Goal: Information Seeking & Learning: Learn about a topic

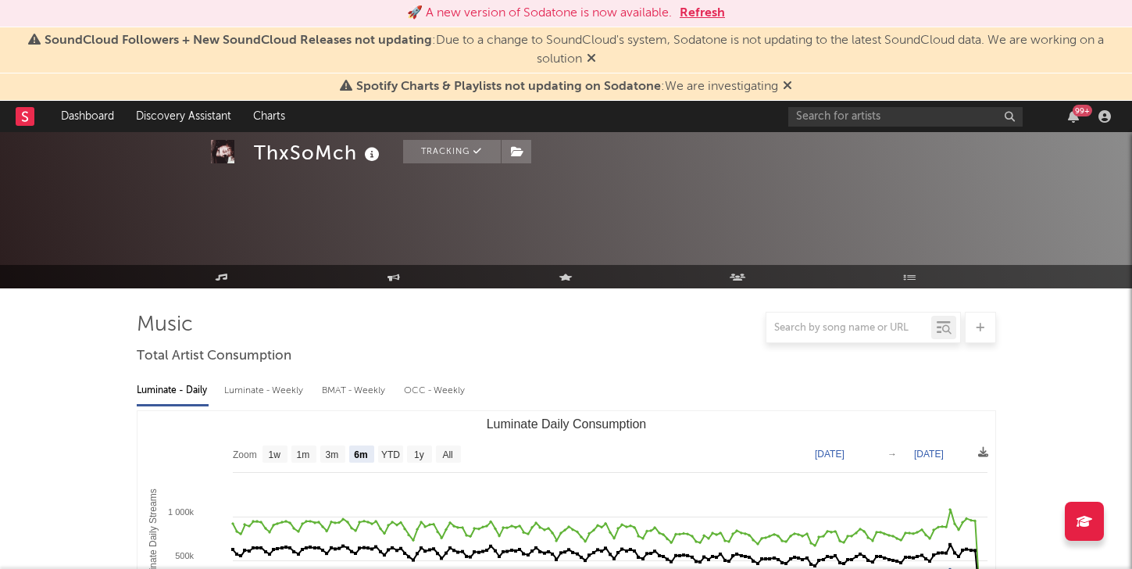
select select "6m"
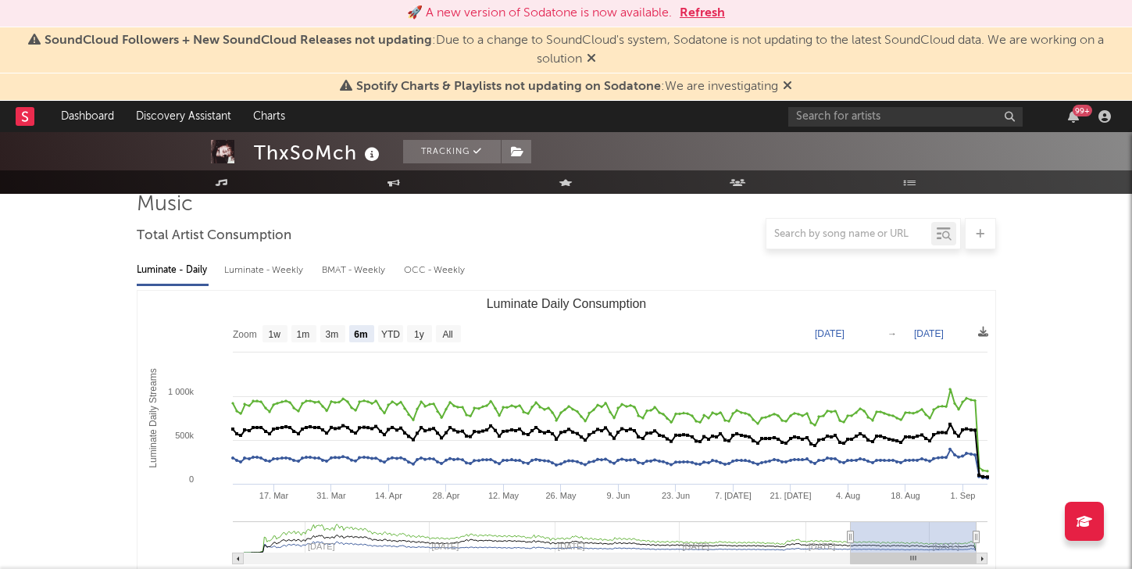
click at [858, 106] on div "99 +" at bounding box center [953, 116] width 328 height 31
click at [847, 110] on input "text" at bounding box center [906, 117] width 234 height 20
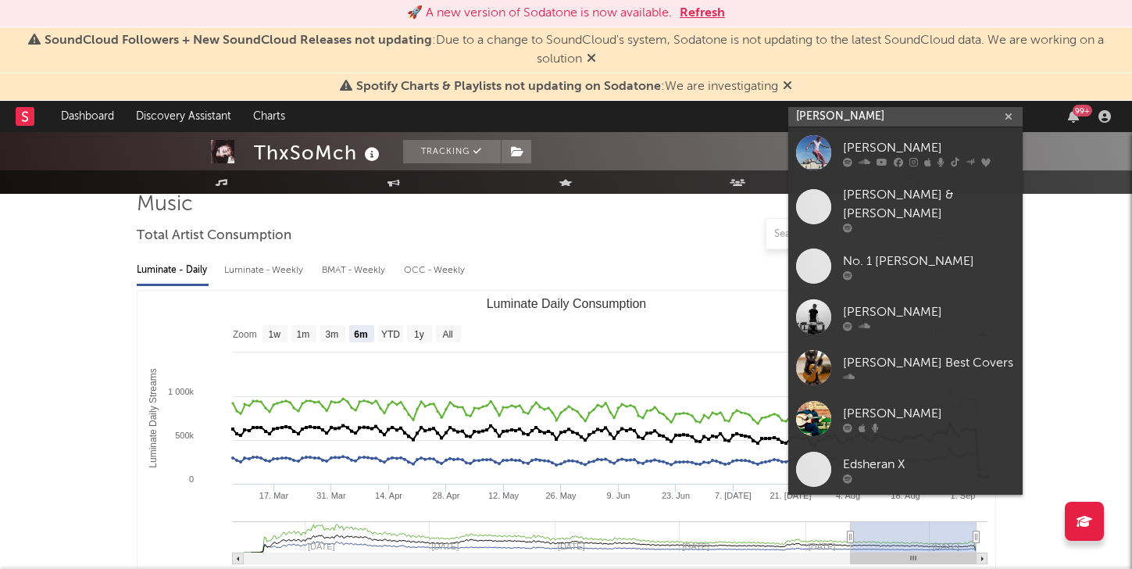
type input "[PERSON_NAME]"
click at [892, 149] on div "[PERSON_NAME]" at bounding box center [929, 147] width 172 height 19
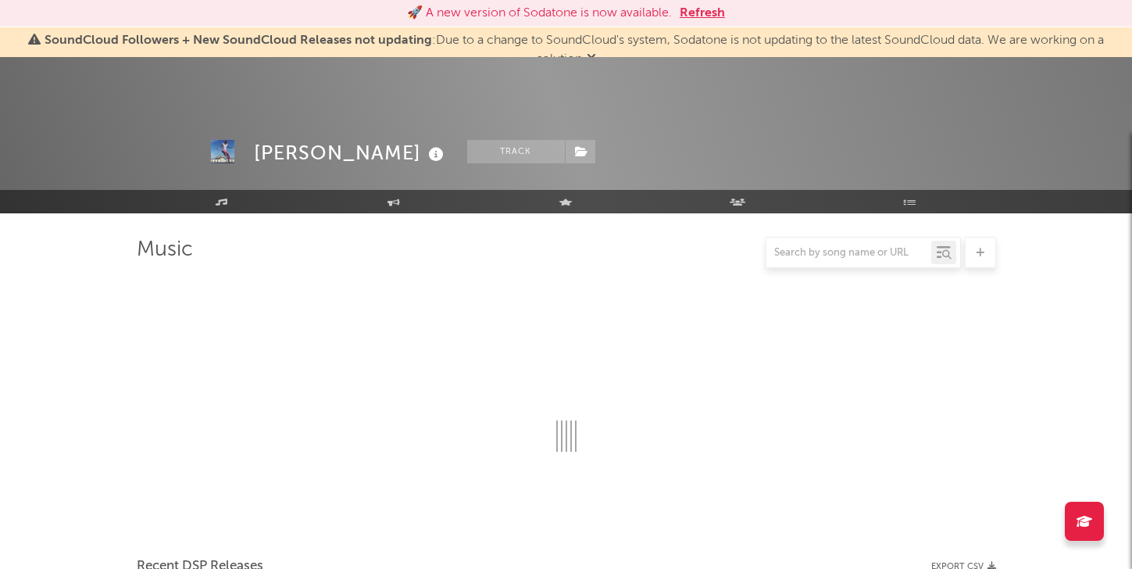
scroll to position [120, 0]
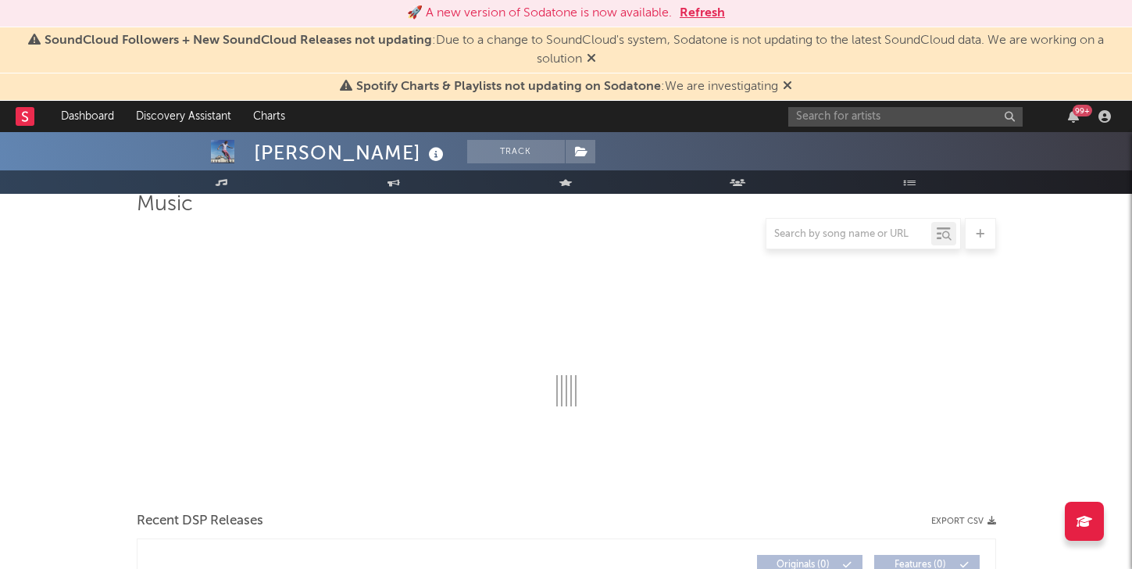
select select "6m"
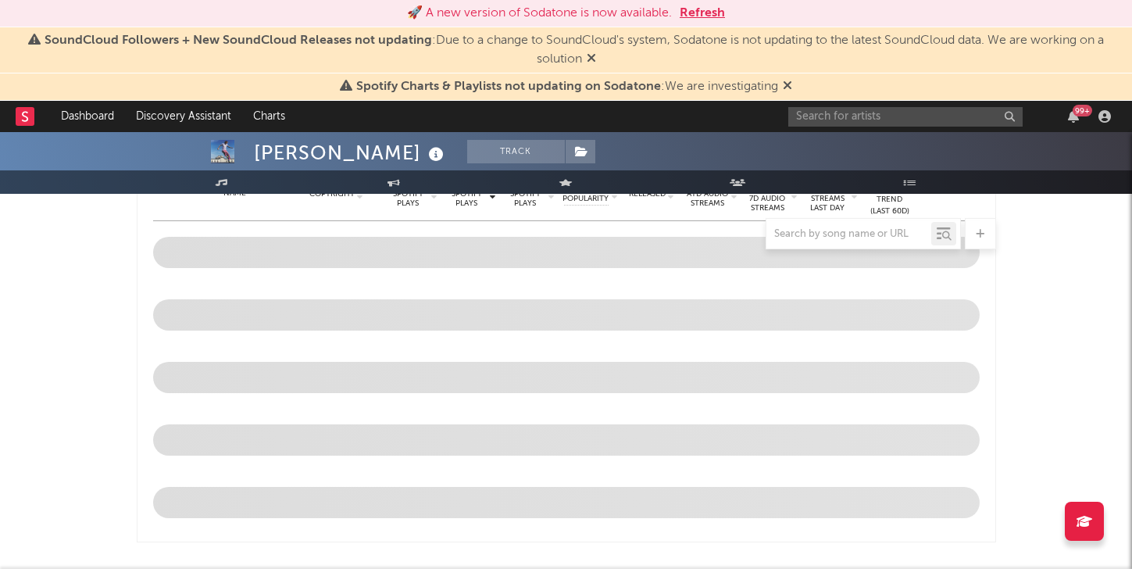
scroll to position [0, 0]
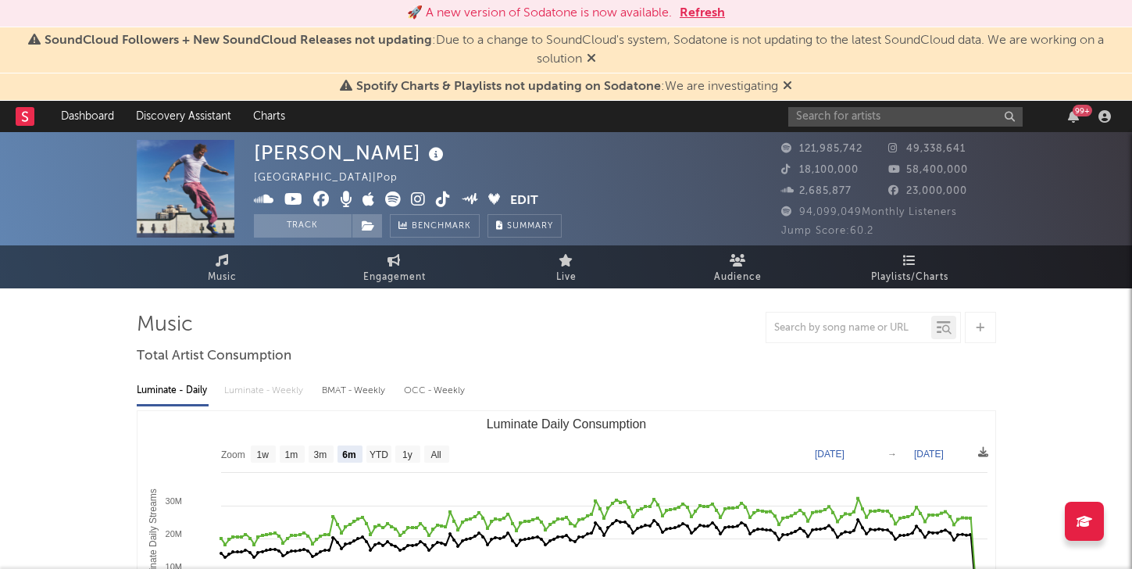
click at [786, 80] on icon at bounding box center [787, 85] width 9 height 13
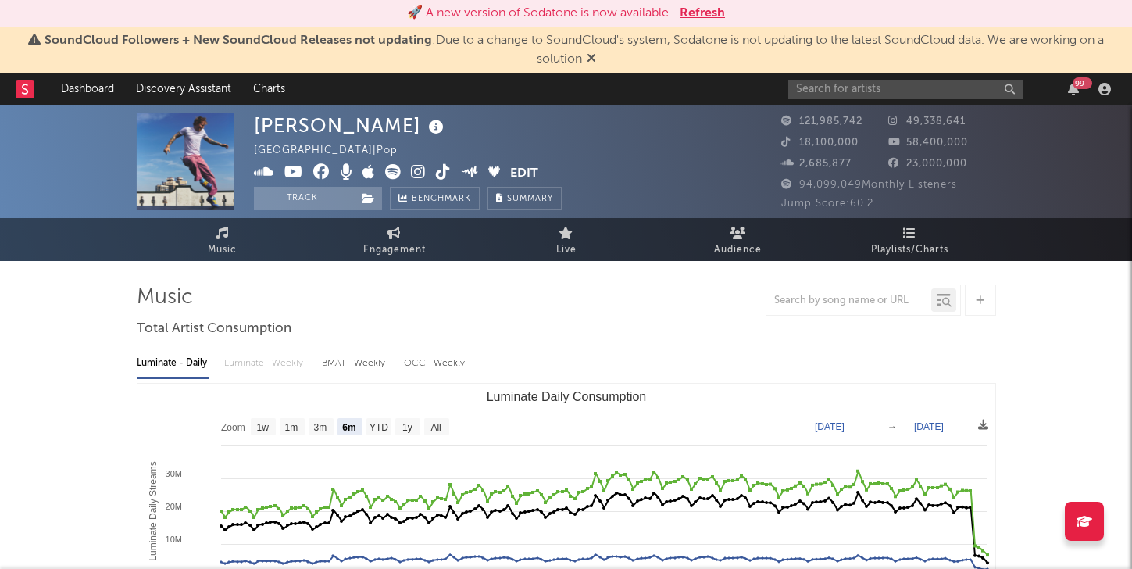
click at [588, 59] on icon at bounding box center [591, 58] width 9 height 13
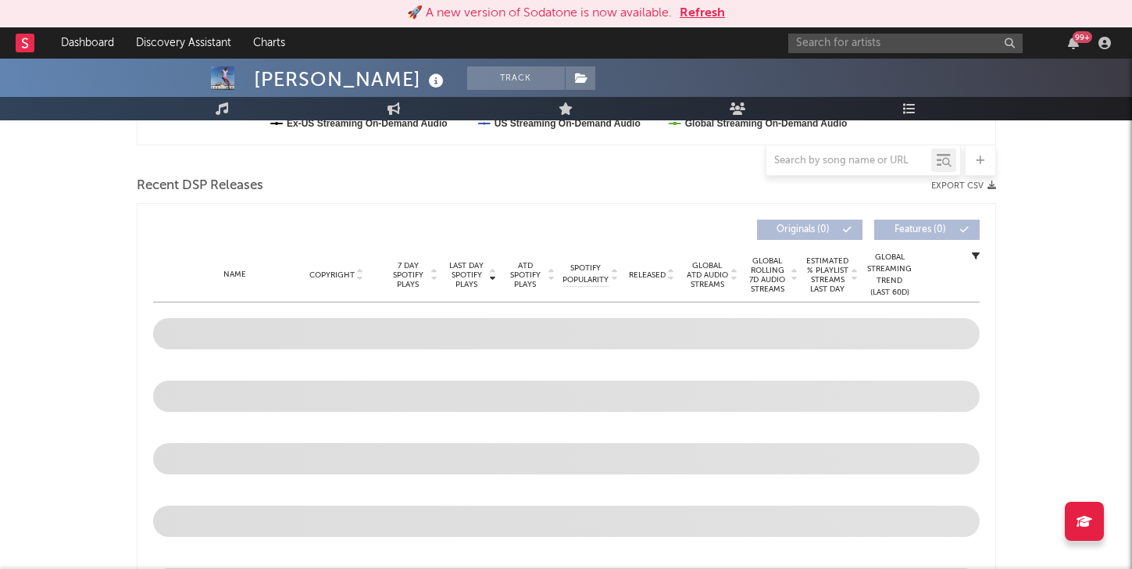
scroll to position [506, 0]
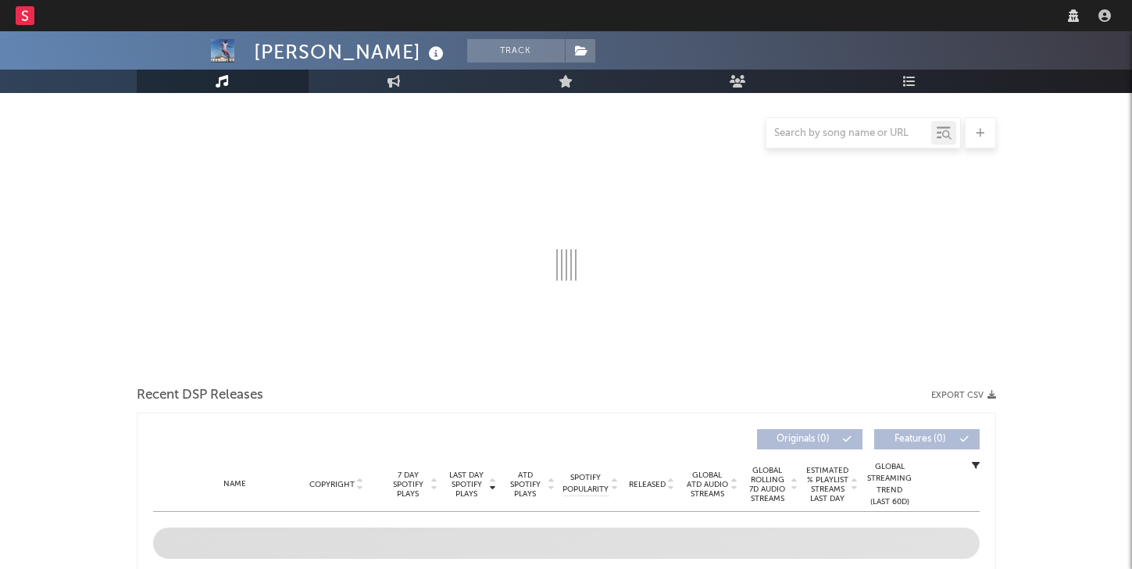
select select "6m"
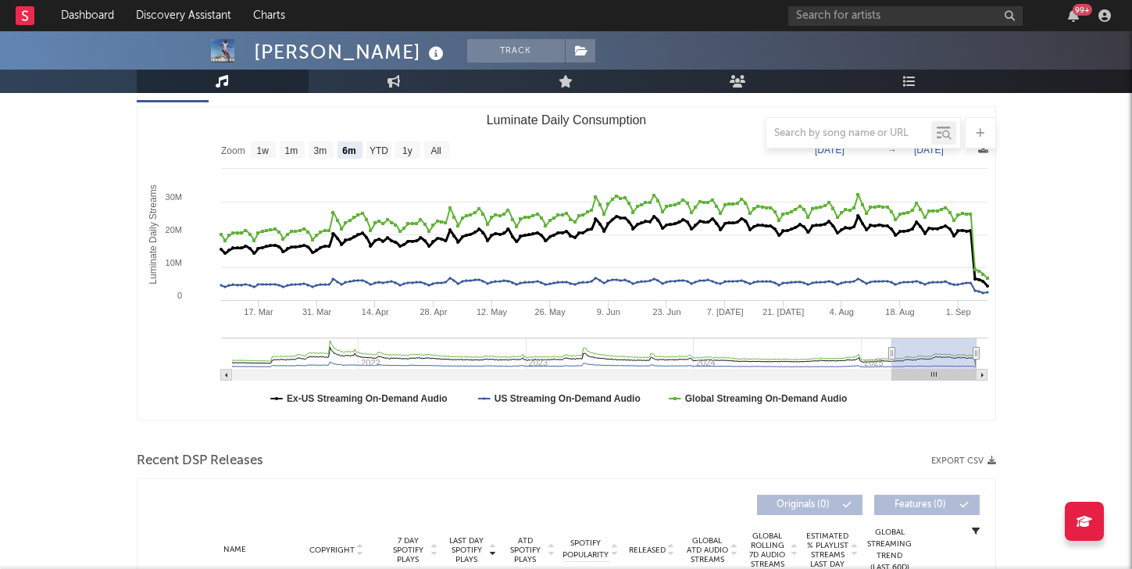
scroll to position [380, 0]
